Goal: Task Accomplishment & Management: Complete application form

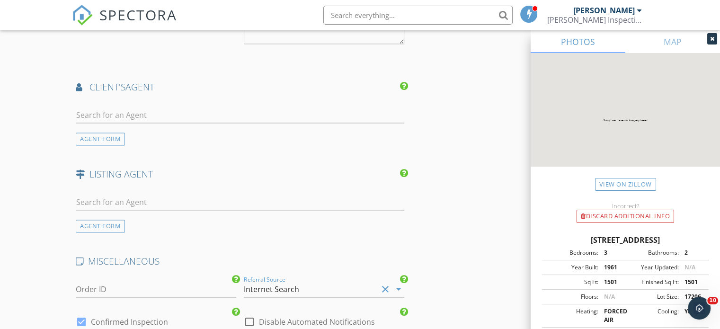
scroll to position [1377, 0]
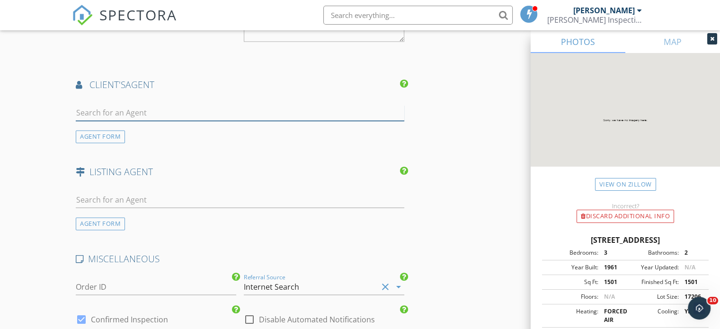
click at [325, 105] on input "text" at bounding box center [240, 113] width 329 height 16
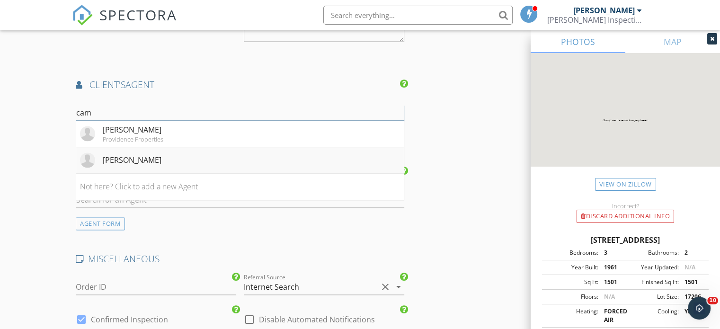
type input "cam"
click at [148, 154] on div "Cameron Regalado" at bounding box center [132, 159] width 59 height 11
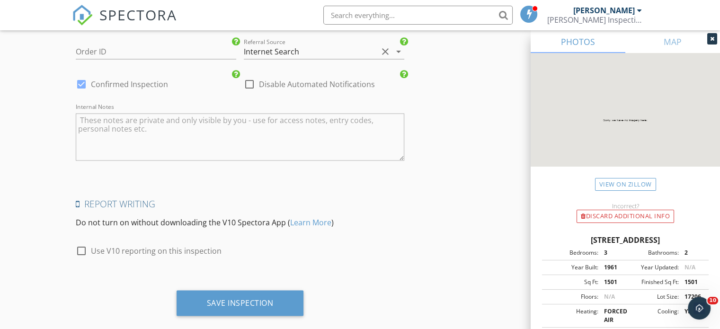
scroll to position [1832, 0]
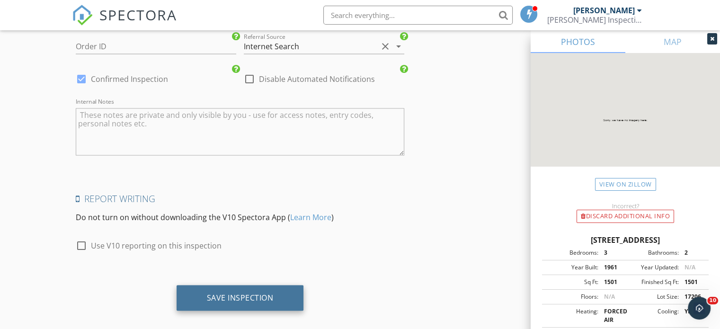
click at [249, 293] on div "Save Inspection" at bounding box center [240, 297] width 67 height 9
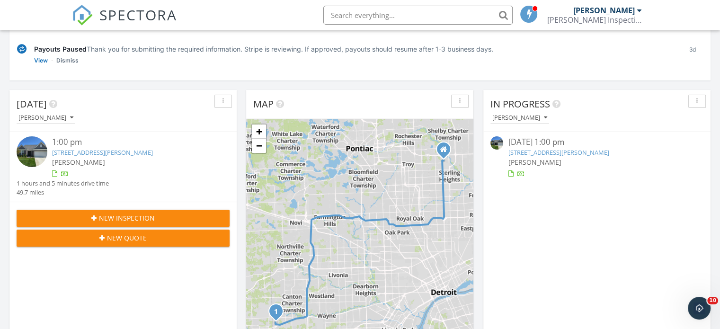
scroll to position [123, 0]
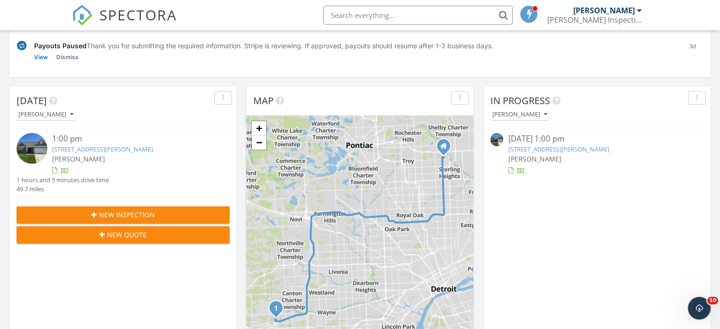
click at [550, 146] on link "5131 Mayer St, CANTON, MI 48188" at bounding box center [558, 149] width 101 height 9
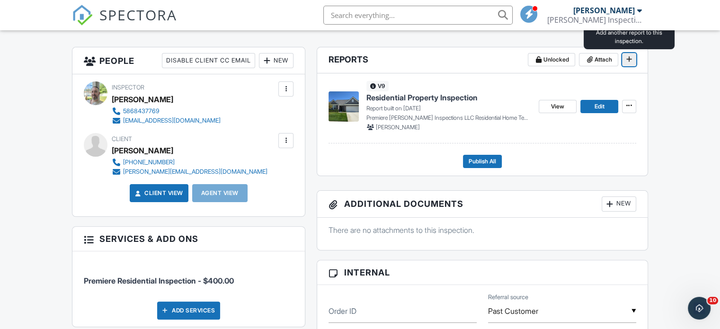
click at [631, 60] on icon at bounding box center [629, 59] width 6 height 7
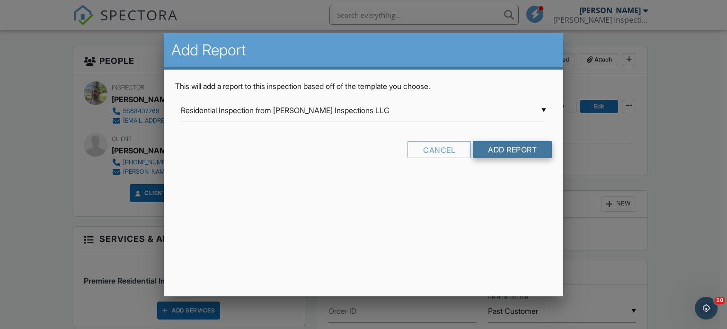
click at [516, 148] on input "Add Report" at bounding box center [512, 149] width 79 height 17
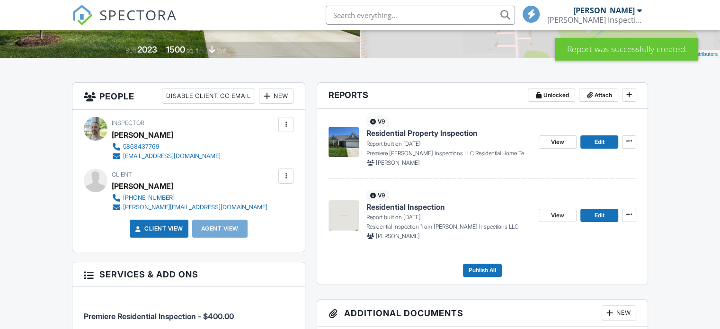
scroll to position [213, 0]
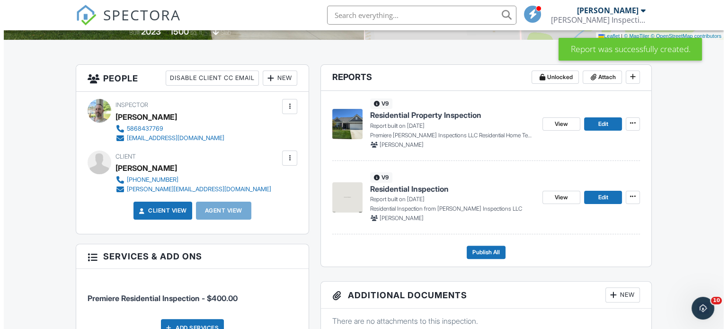
scroll to position [0, 0]
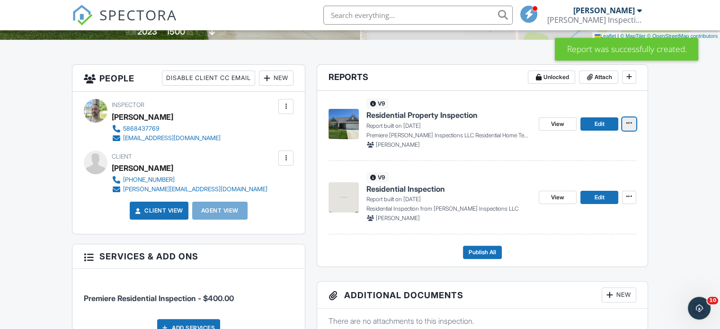
click at [629, 124] on icon at bounding box center [629, 123] width 6 height 7
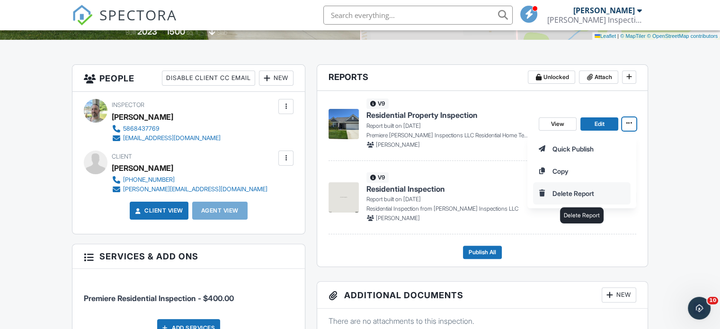
click at [586, 191] on input "Delete Report" at bounding box center [582, 193] width 97 height 21
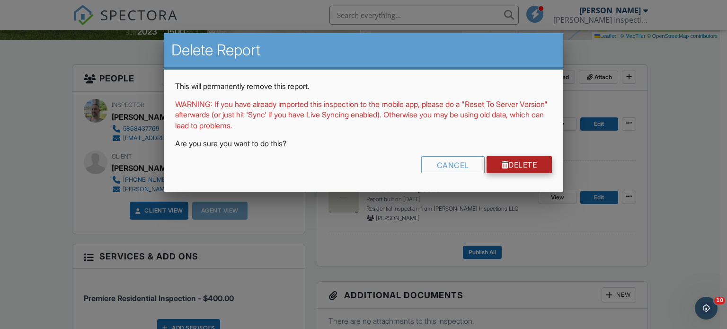
click at [517, 166] on link "Delete" at bounding box center [520, 164] width 66 height 17
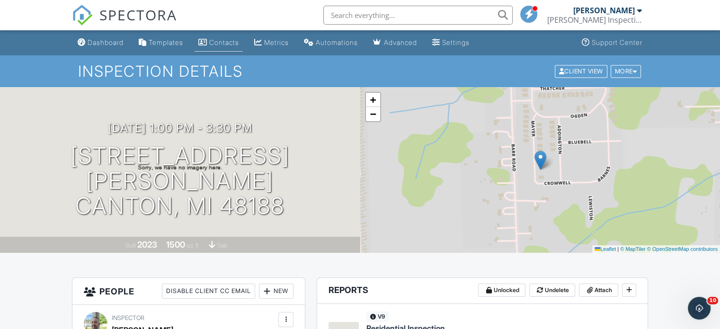
click at [229, 40] on div "Contacts" at bounding box center [224, 42] width 30 height 8
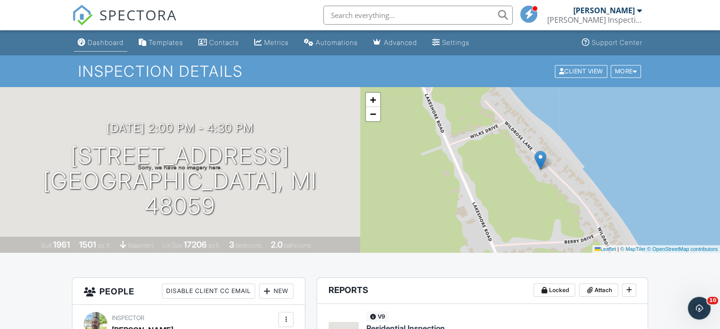
click at [101, 47] on link "Dashboard" at bounding box center [101, 43] width 54 height 18
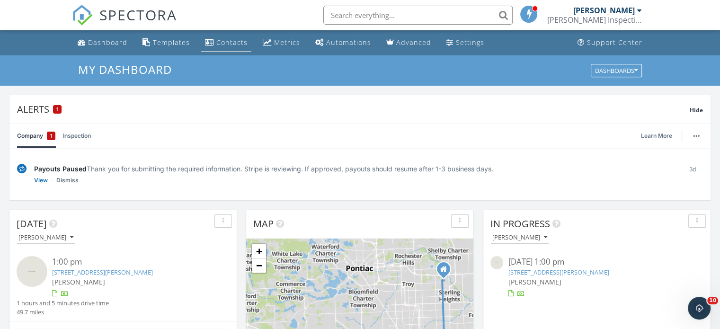
click at [228, 42] on div "Contacts" at bounding box center [231, 42] width 31 height 9
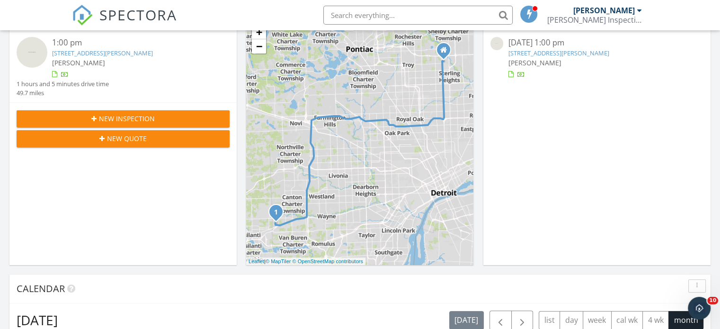
scroll to position [221, 0]
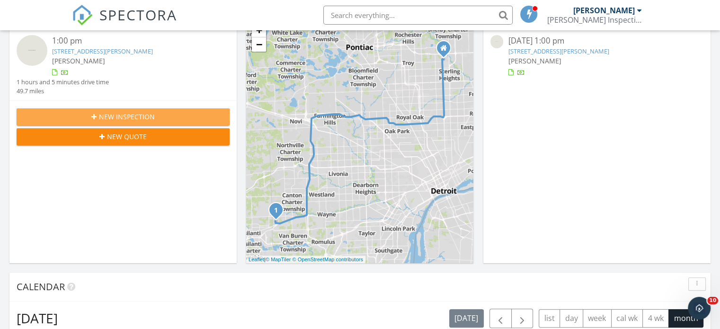
click at [134, 115] on span "New Inspection" at bounding box center [127, 117] width 56 height 10
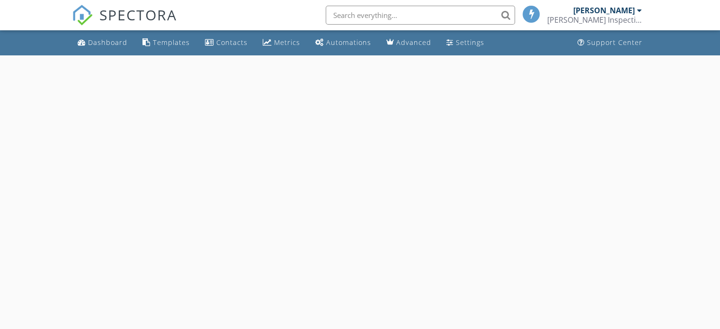
select select "8"
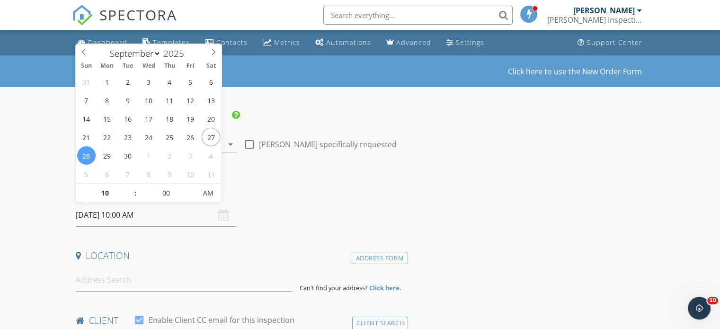
click at [163, 214] on input "[DATE] 10:00 AM" at bounding box center [156, 215] width 161 height 23
type input "[DATE] 10:00 AM"
type input "11"
type input "[DATE] 11:00 AM"
click at [132, 188] on span at bounding box center [130, 188] width 7 height 9
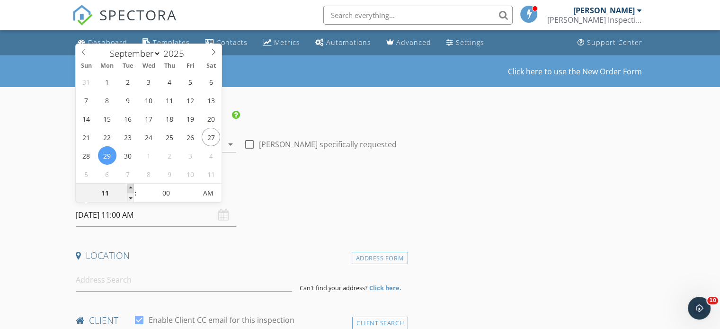
type input "12"
type input "[DATE] 12:00 PM"
click at [132, 188] on span at bounding box center [130, 188] width 7 height 9
type input "01"
type input "[DATE] 1:00 PM"
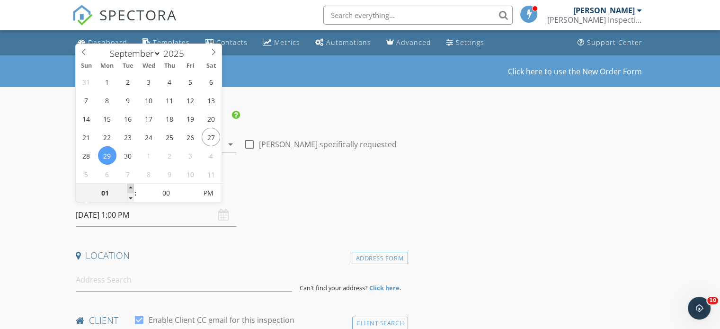
click at [132, 188] on span at bounding box center [130, 188] width 7 height 9
type input "12"
type input "[DATE] 12:00 PM"
click at [131, 199] on span at bounding box center [130, 197] width 7 height 9
type input "11"
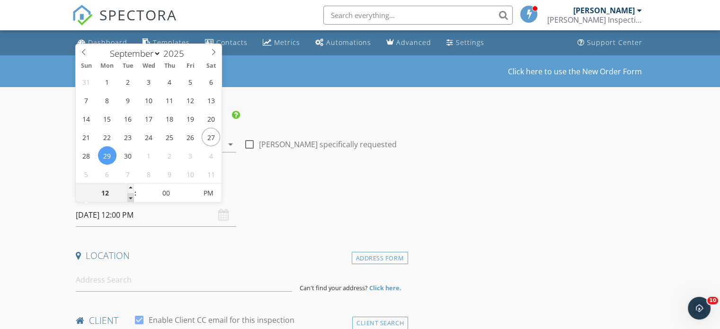
type input "09/29/2025 11:00 AM"
click at [131, 199] on span at bounding box center [130, 197] width 7 height 9
type input "10"
type input "09/29/2025 10:00 AM"
click at [131, 199] on span at bounding box center [130, 197] width 7 height 9
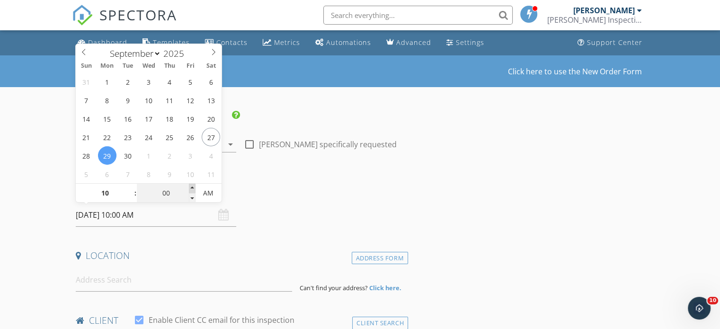
type input "05"
type input "09/29/2025 10:05 AM"
click at [191, 186] on span at bounding box center [192, 188] width 7 height 9
type input "10"
type input "09/29/2025 10:10 AM"
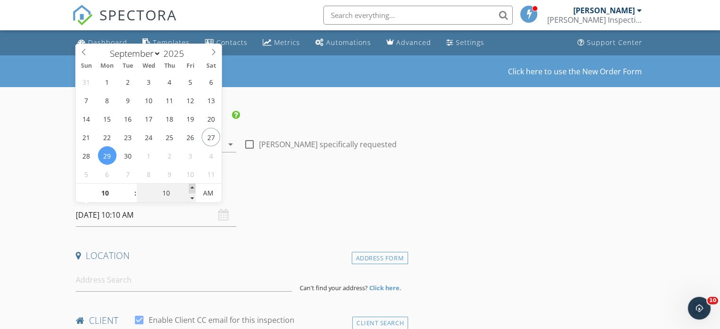
click at [191, 186] on span at bounding box center [192, 188] width 7 height 9
type input "15"
type input "09/29/2025 10:15 AM"
click at [191, 186] on span at bounding box center [192, 188] width 7 height 9
type input "20"
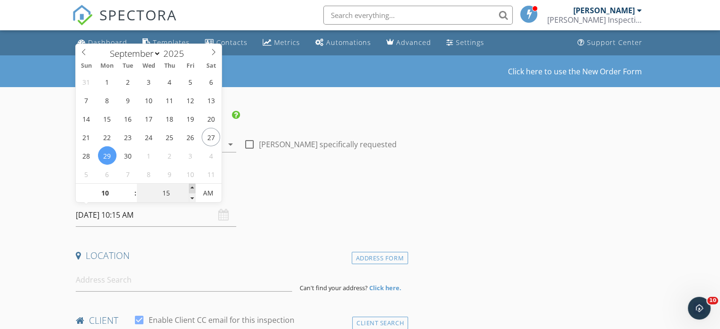
type input "09/29/2025 10:20 AM"
click at [191, 186] on span at bounding box center [192, 188] width 7 height 9
type input "25"
type input "09/29/2025 10:25 AM"
click at [191, 186] on span at bounding box center [192, 188] width 7 height 9
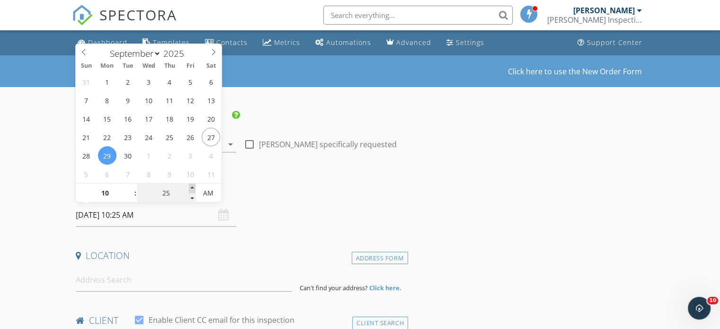
type input "30"
type input "[DATE] 10:30 AM"
click at [191, 186] on span at bounding box center [192, 188] width 7 height 9
click at [153, 280] on input at bounding box center [184, 279] width 216 height 23
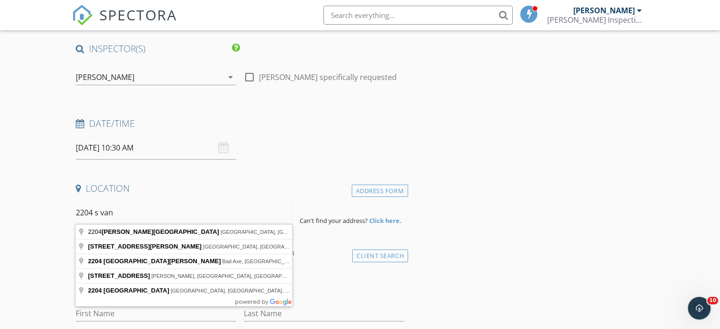
scroll to position [81, 0]
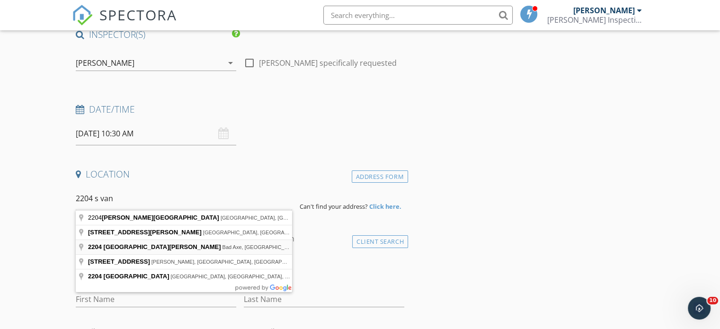
type input "2204 South Van Dyke Road, Bad Axe, MI, USA"
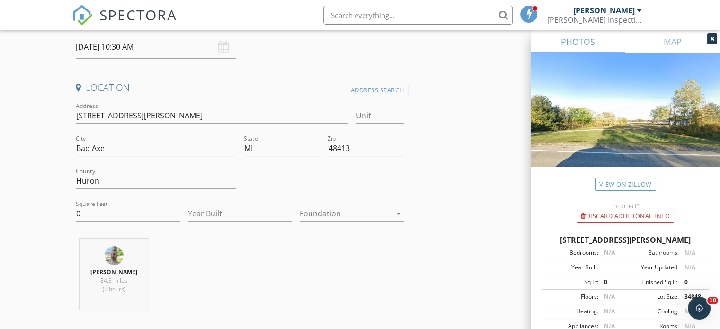
scroll to position [182, 0]
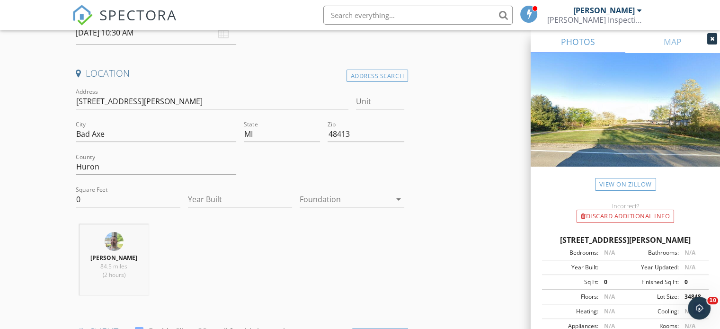
click at [390, 197] on div at bounding box center [345, 199] width 91 height 15
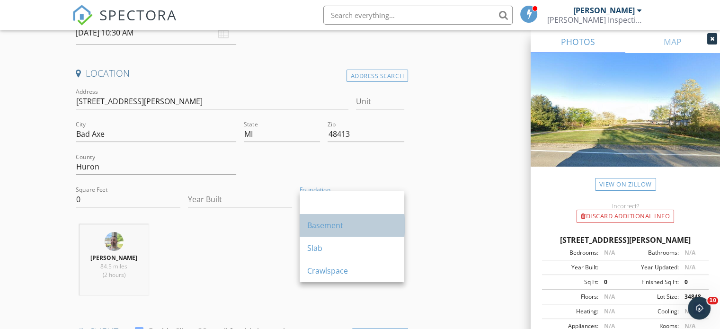
click at [340, 223] on div "Basement" at bounding box center [351, 225] width 89 height 11
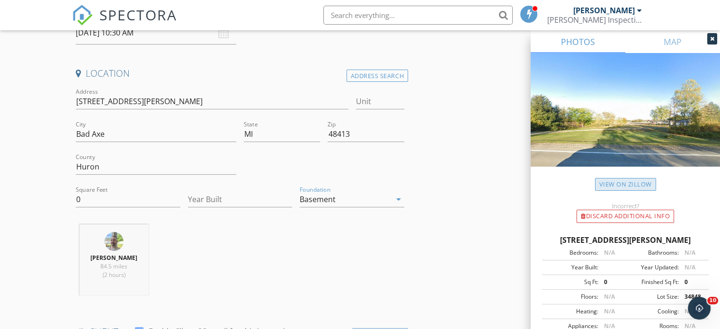
click at [639, 184] on link "View on Zillow" at bounding box center [625, 184] width 61 height 13
drag, startPoint x: 127, startPoint y: 195, endPoint x: 36, endPoint y: 215, distance: 92.7
type input "1064"
click at [240, 201] on input "Year Built" at bounding box center [240, 200] width 105 height 16
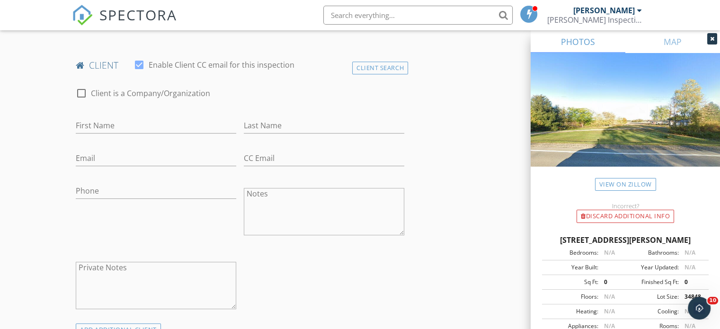
scroll to position [451, 0]
type input "1981"
click at [385, 67] on div "Client Search" at bounding box center [380, 66] width 56 height 13
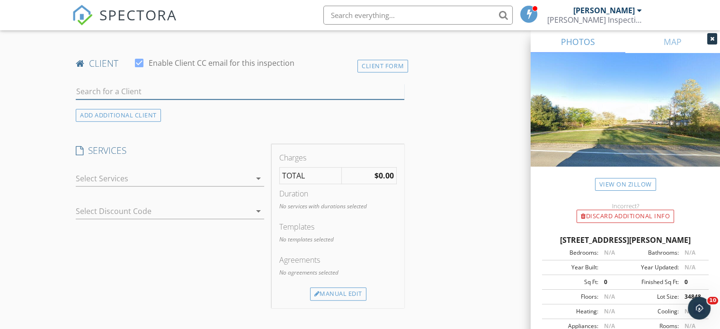
click at [222, 94] on input "text" at bounding box center [240, 92] width 329 height 16
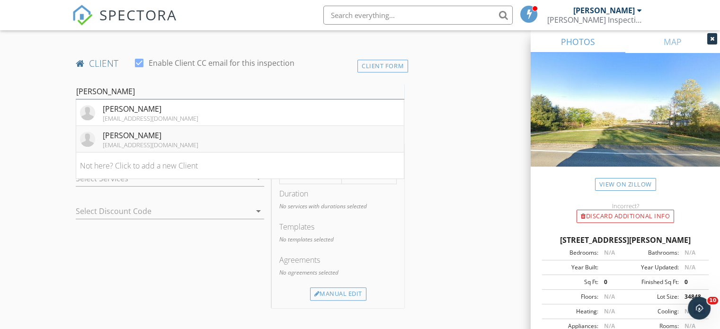
type input "brian"
click at [145, 141] on div "[EMAIL_ADDRESS][DOMAIN_NAME]" at bounding box center [151, 145] width 96 height 8
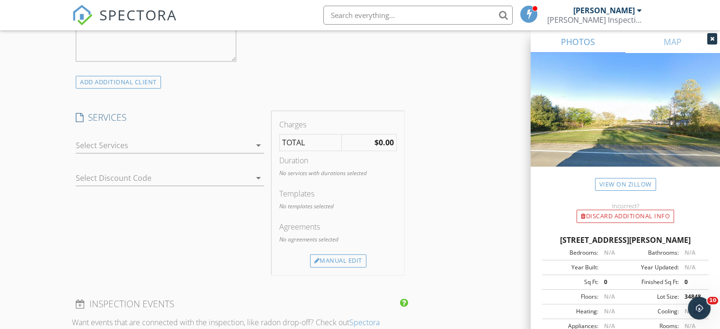
scroll to position [705, 0]
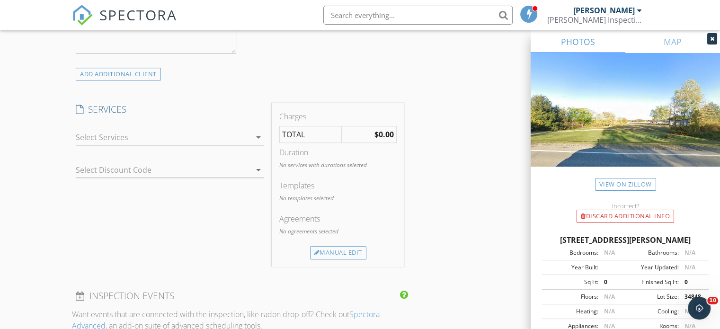
click at [251, 132] on div "arrow_drop_down" at bounding box center [257, 137] width 13 height 11
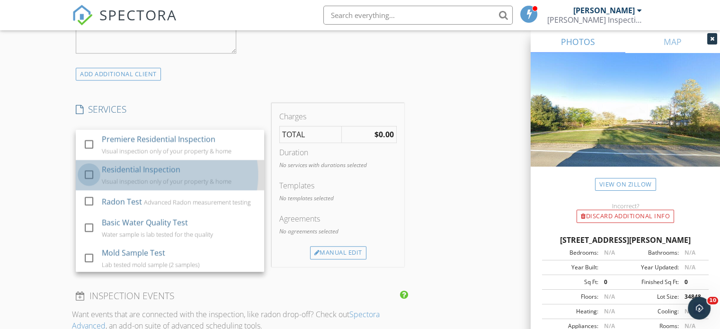
click at [91, 172] on div at bounding box center [89, 175] width 16 height 16
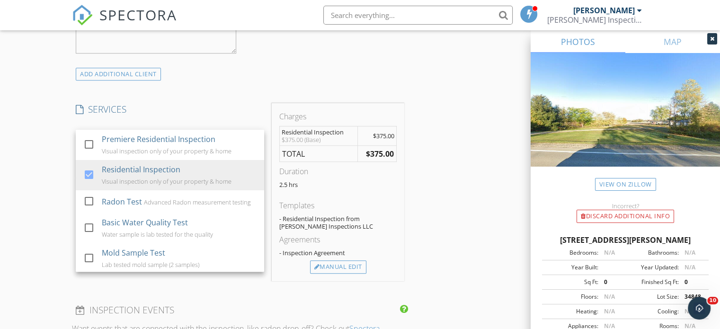
click at [49, 164] on div "New Inspection Click here to use the New Order Form INSPECTOR(S) check_box BEN …" at bounding box center [360, 173] width 720 height 1644
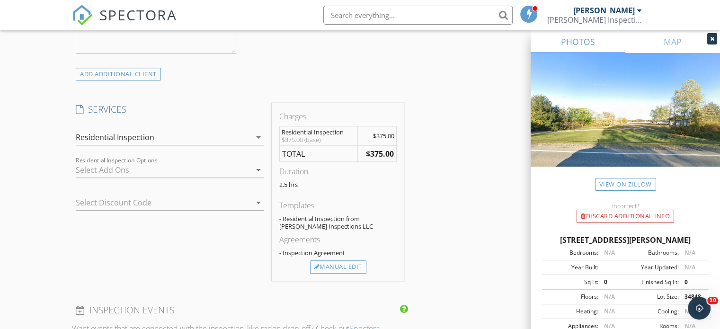
click at [259, 133] on icon "arrow_drop_down" at bounding box center [258, 137] width 11 height 11
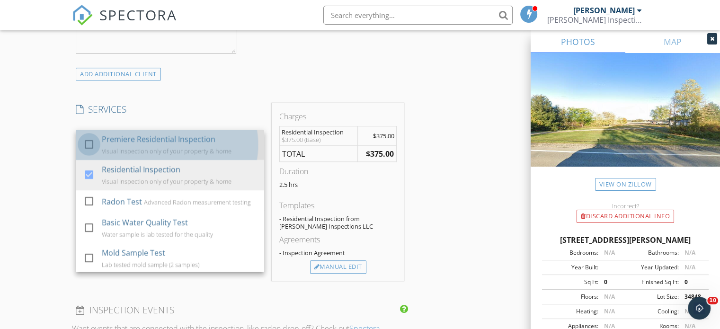
click at [86, 142] on div at bounding box center [89, 144] width 16 height 16
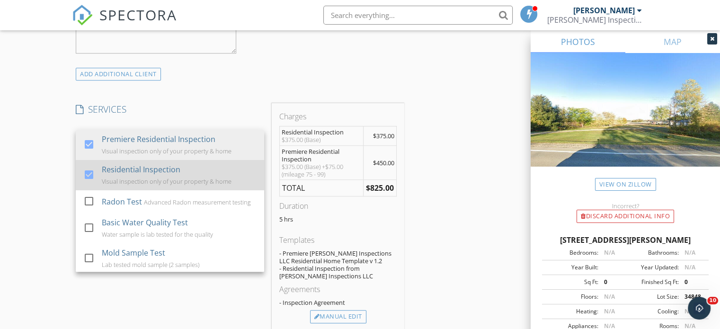
click at [87, 172] on div at bounding box center [89, 175] width 16 height 16
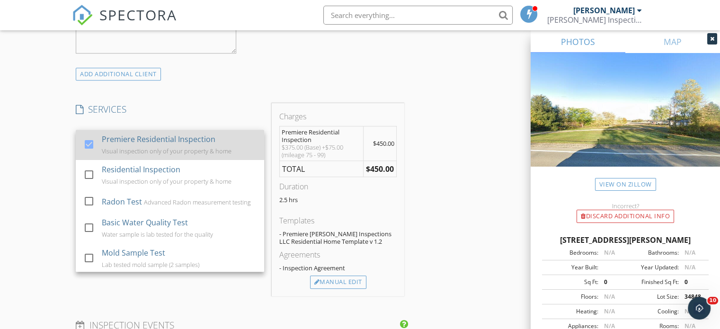
click at [91, 143] on div at bounding box center [89, 144] width 16 height 16
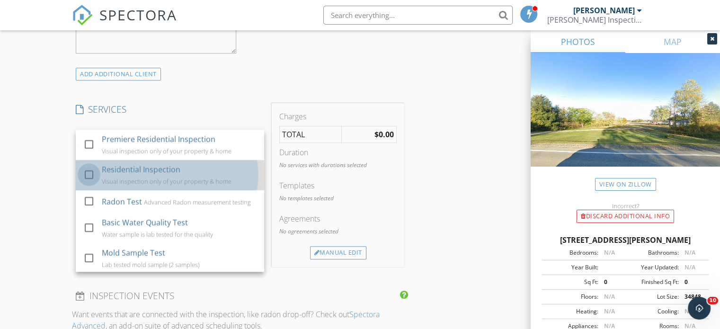
click at [89, 175] on div at bounding box center [89, 175] width 16 height 16
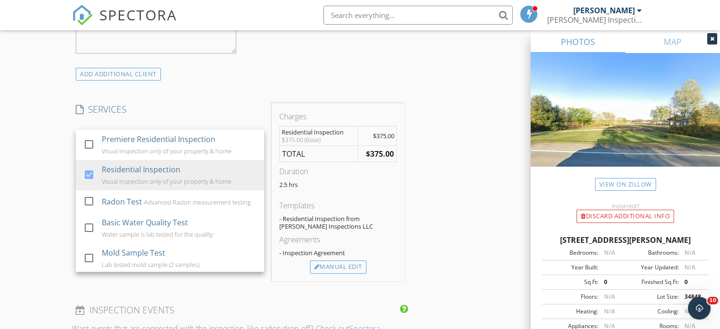
click at [61, 161] on div "New Inspection Click here to use the New Order Form INSPECTOR(S) check_box BEN …" at bounding box center [360, 173] width 720 height 1644
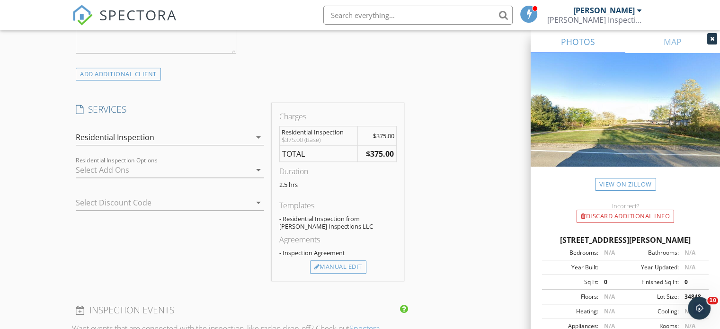
click at [259, 170] on icon "arrow_drop_down" at bounding box center [258, 169] width 11 height 11
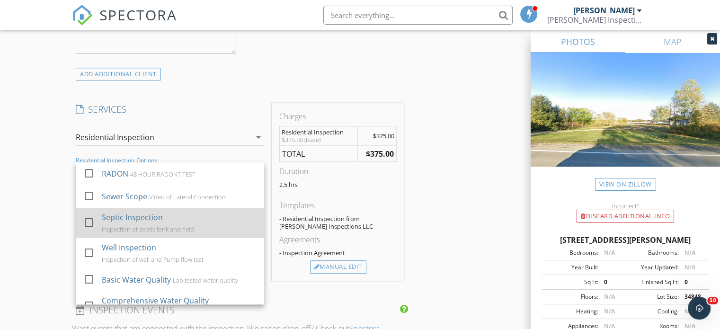
click at [90, 222] on div at bounding box center [89, 223] width 16 height 16
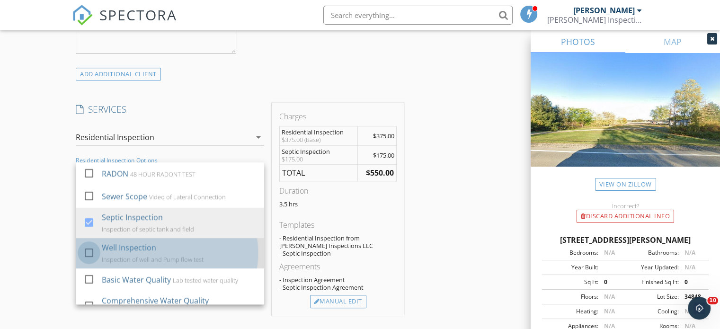
click at [90, 255] on div at bounding box center [89, 253] width 16 height 16
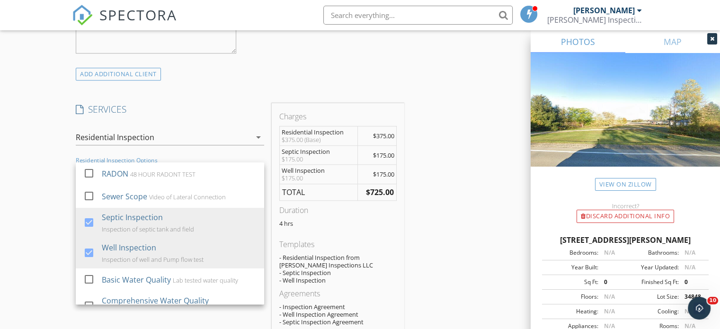
click at [38, 201] on div "New Inspection Click here to use the New Order Form INSPECTOR(S) check_box BEN …" at bounding box center [360, 207] width 720 height 1713
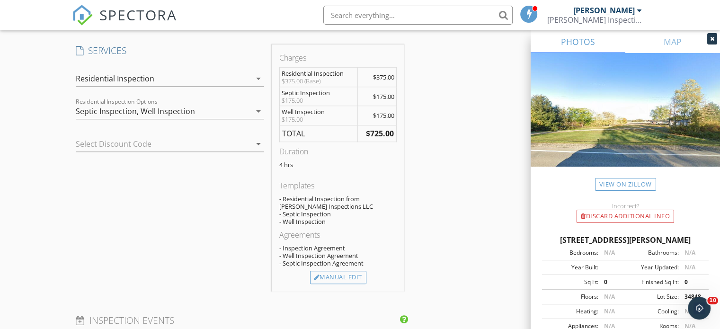
scroll to position [761, 0]
click at [350, 280] on div "Manual Edit" at bounding box center [338, 279] width 56 height 13
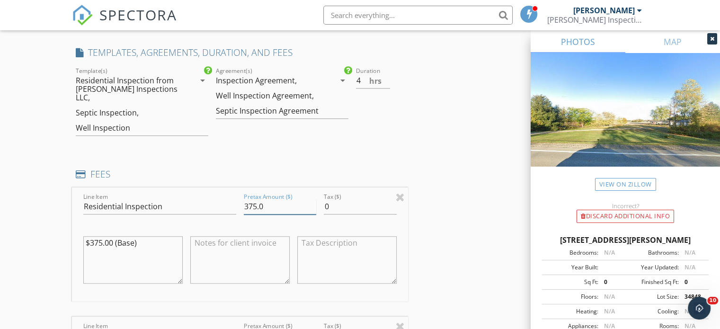
click at [256, 199] on input "375.0" at bounding box center [280, 207] width 72 height 16
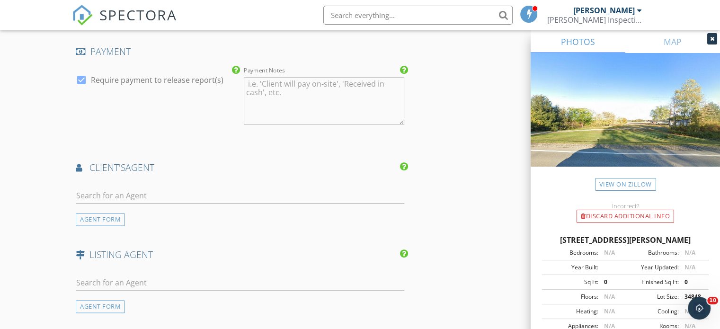
scroll to position [1443, 0]
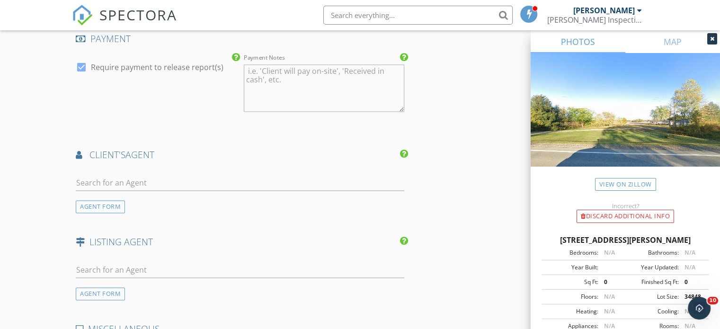
type input "450.0"
click at [305, 175] on input "text" at bounding box center [240, 183] width 329 height 16
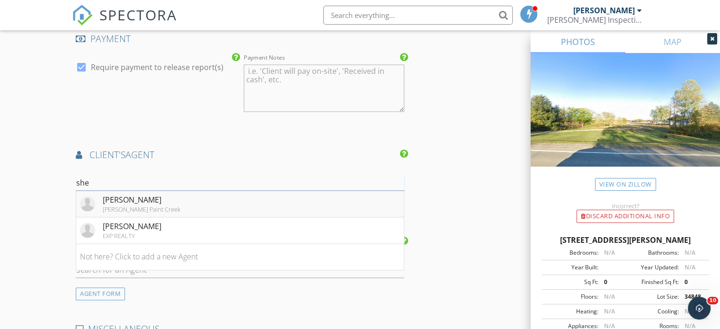
type input "she"
click at [108, 194] on div "[PERSON_NAME]" at bounding box center [142, 199] width 78 height 11
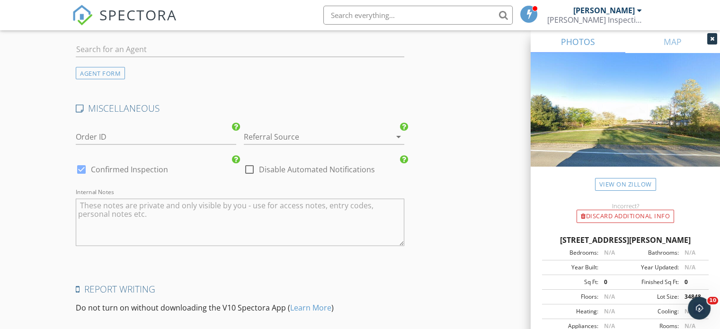
scroll to position [1885, 0]
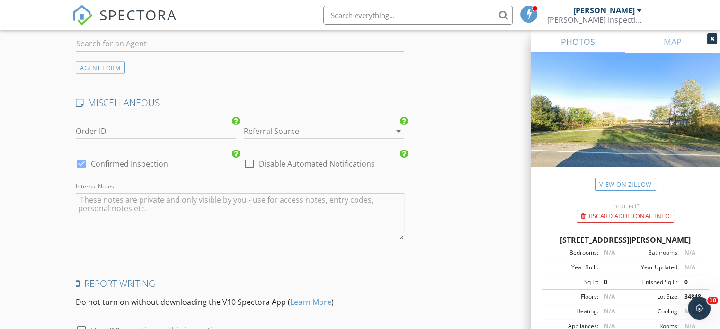
click at [400, 125] on icon "arrow_drop_down" at bounding box center [398, 130] width 11 height 11
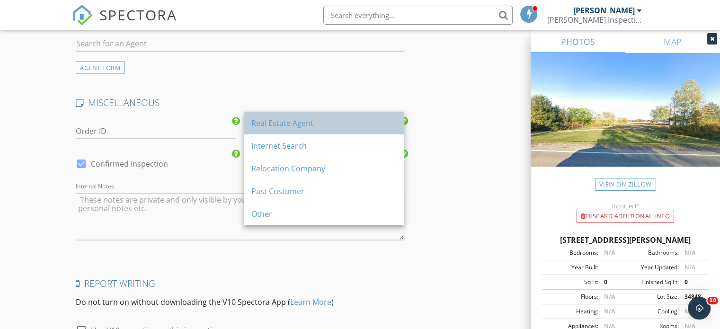
click at [302, 121] on div "Real Estate Agent" at bounding box center [323, 122] width 145 height 11
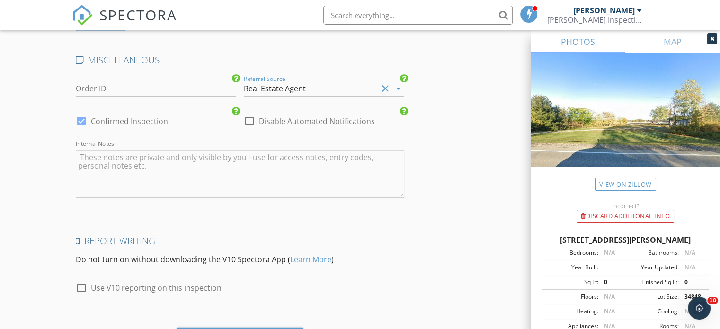
scroll to position [1969, 0]
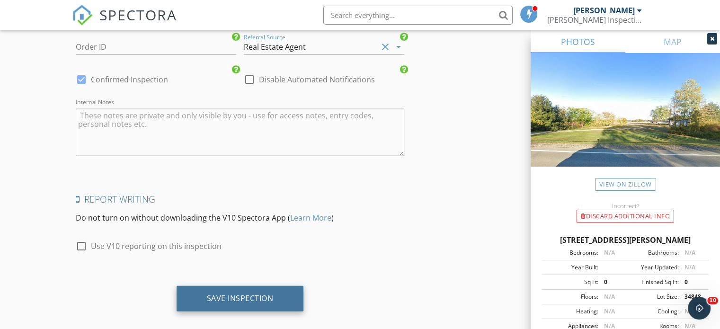
click at [253, 294] on div "Save Inspection" at bounding box center [240, 298] width 67 height 9
